Goal: Navigation & Orientation: Find specific page/section

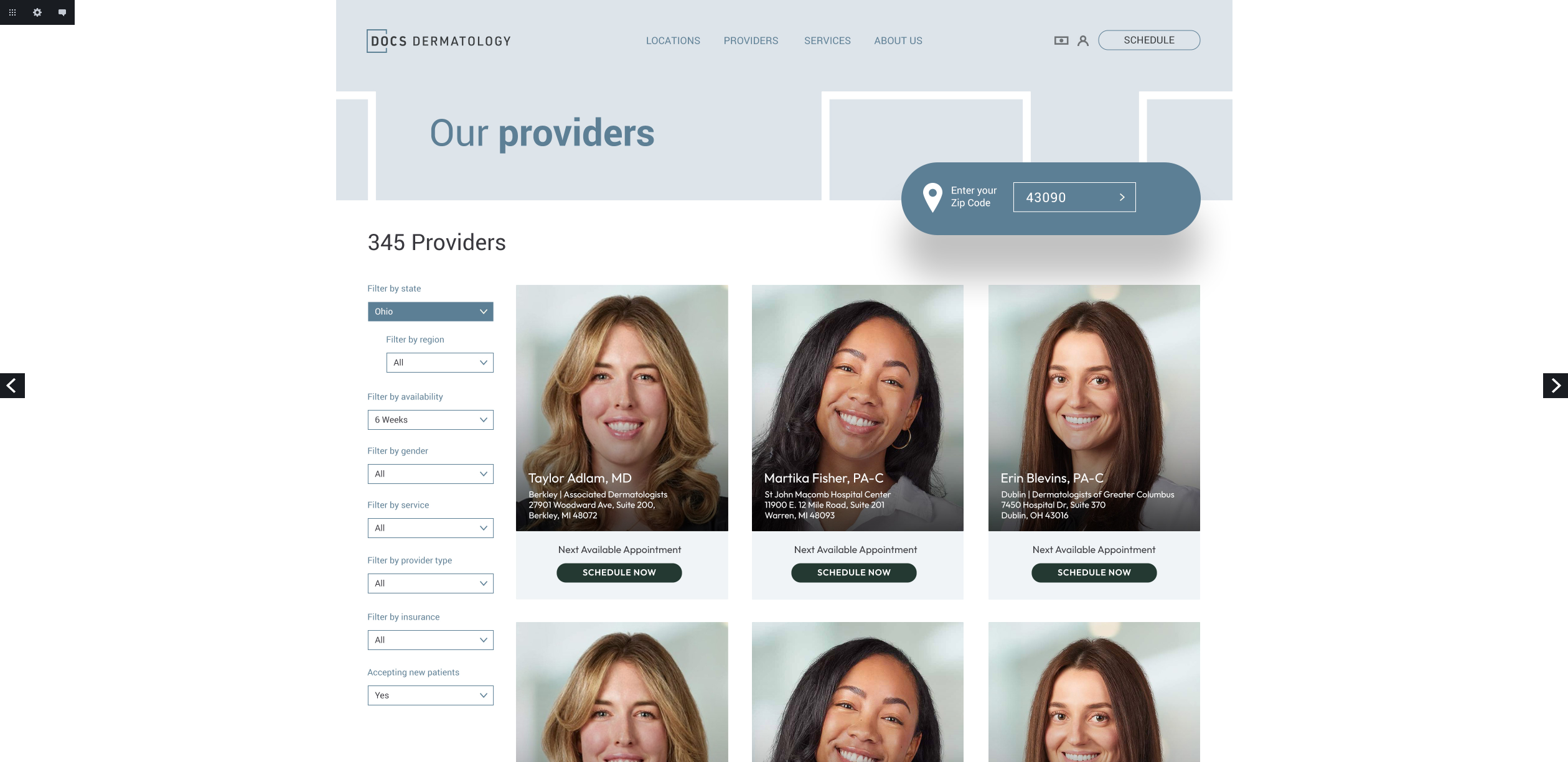
click at [1553, 384] on link "Next" at bounding box center [1556, 385] width 25 height 25
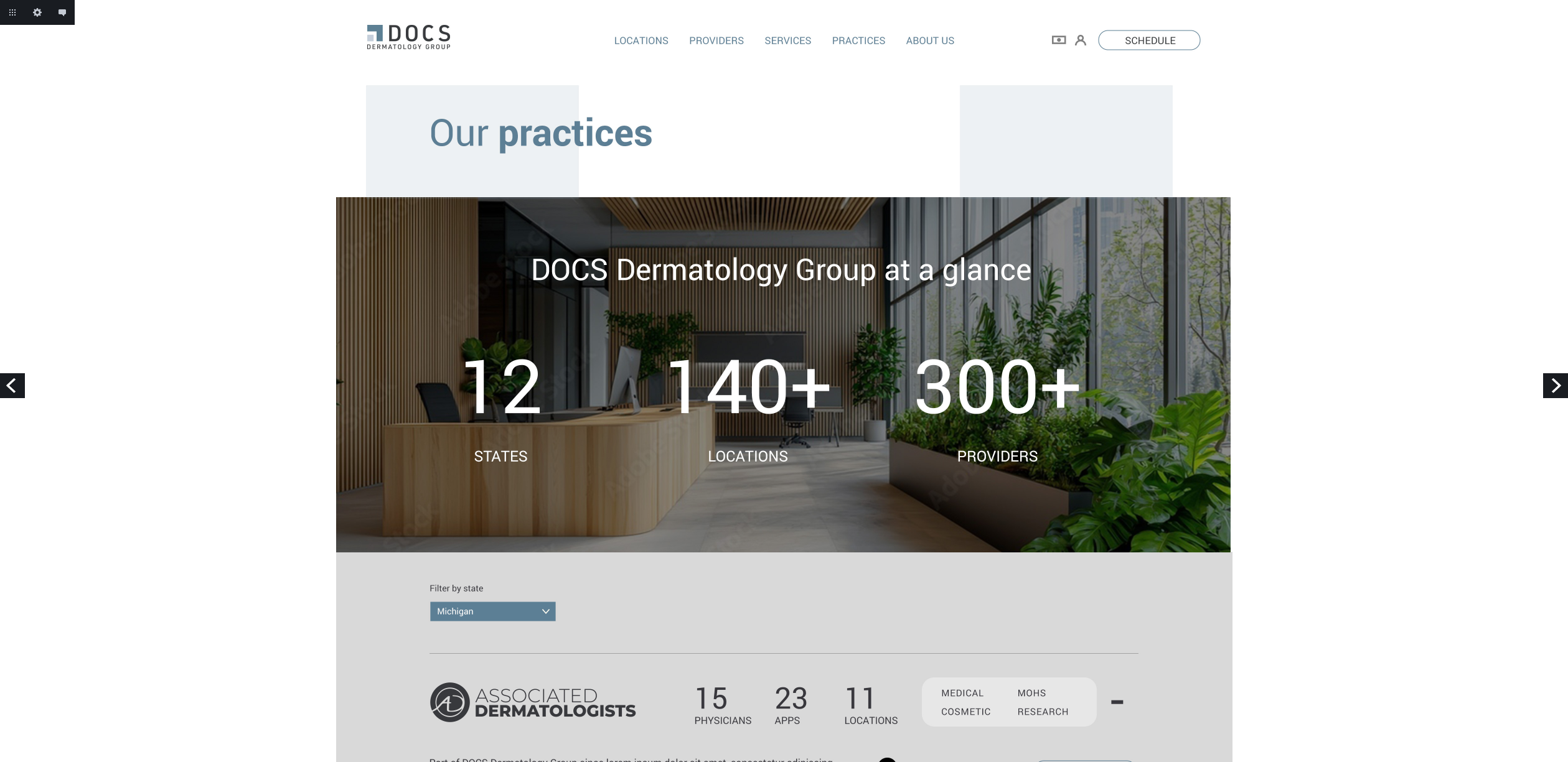
click at [1558, 384] on link "Next" at bounding box center [1556, 385] width 25 height 25
click at [1559, 385] on link "Next" at bounding box center [1556, 385] width 25 height 25
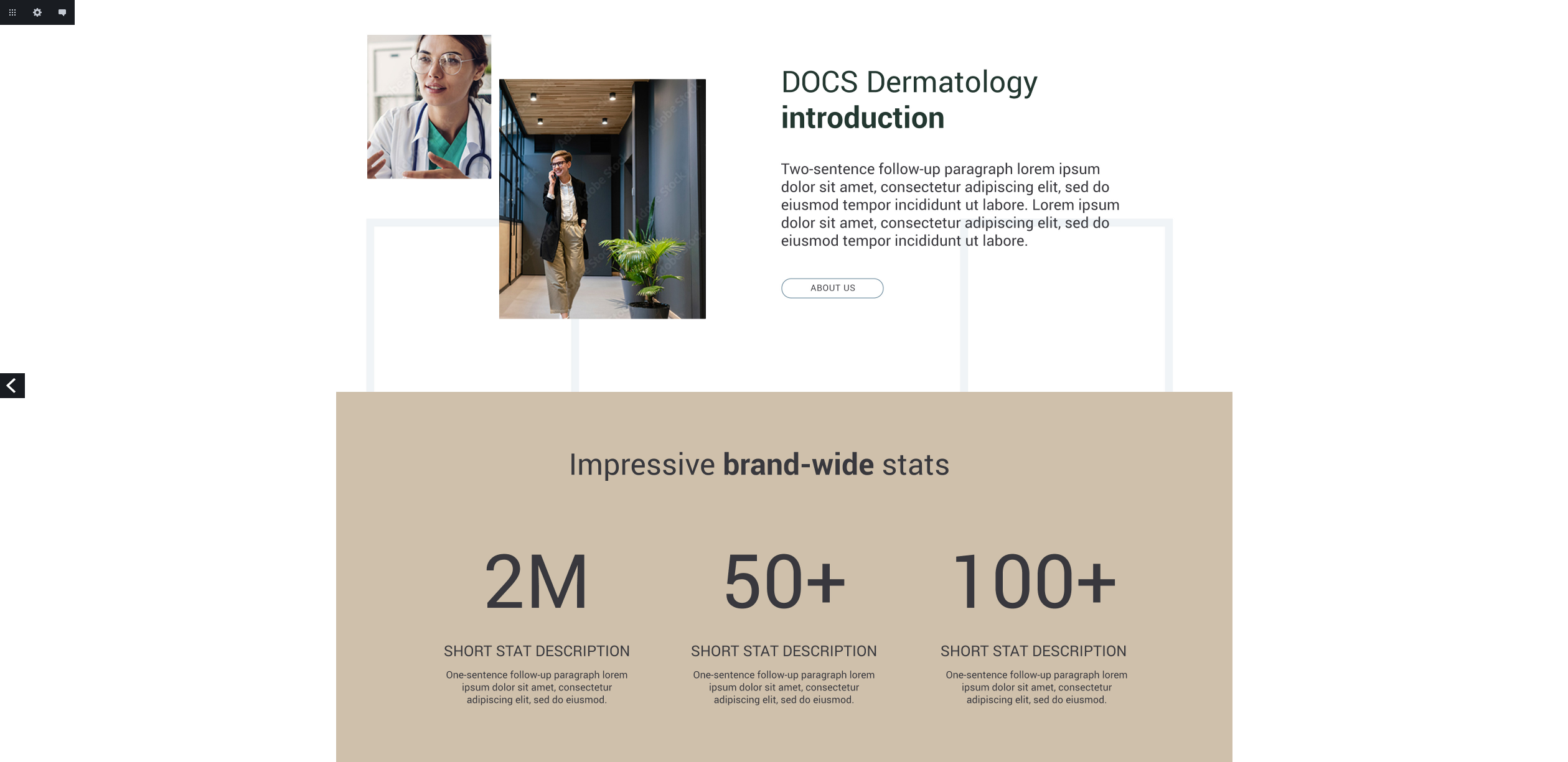
scroll to position [242, 0]
